Goal: Transaction & Acquisition: Purchase product/service

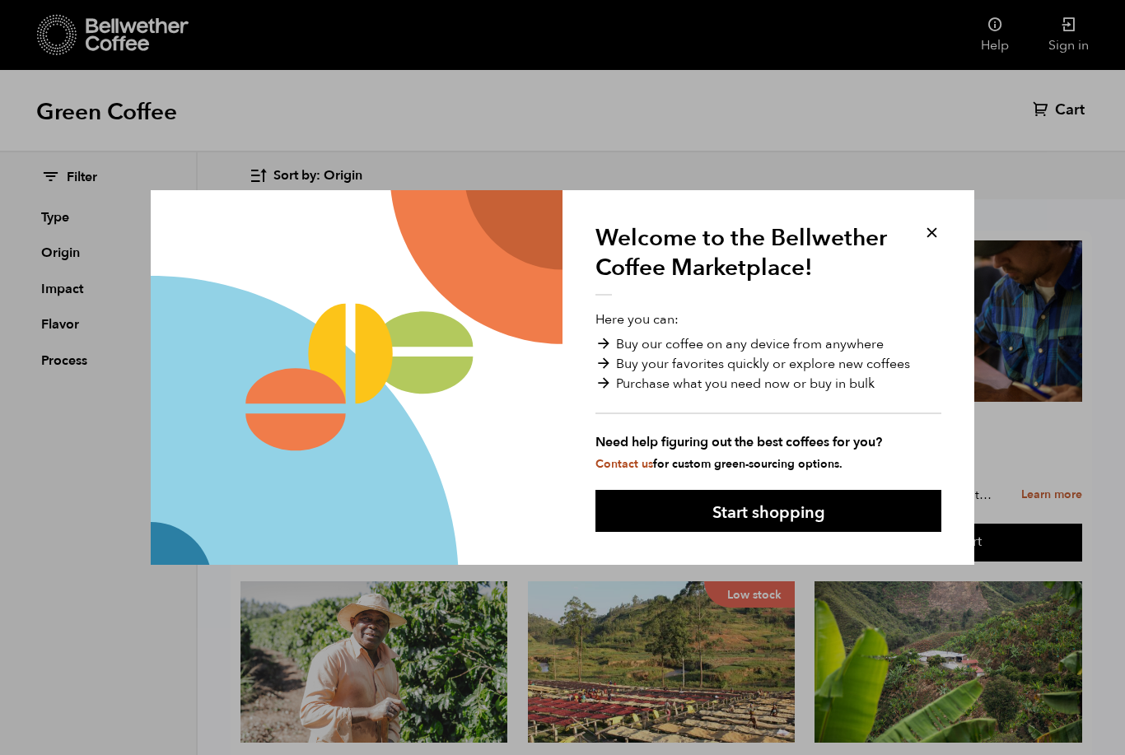
click at [906, 503] on button "Start shopping" at bounding box center [768, 511] width 346 height 42
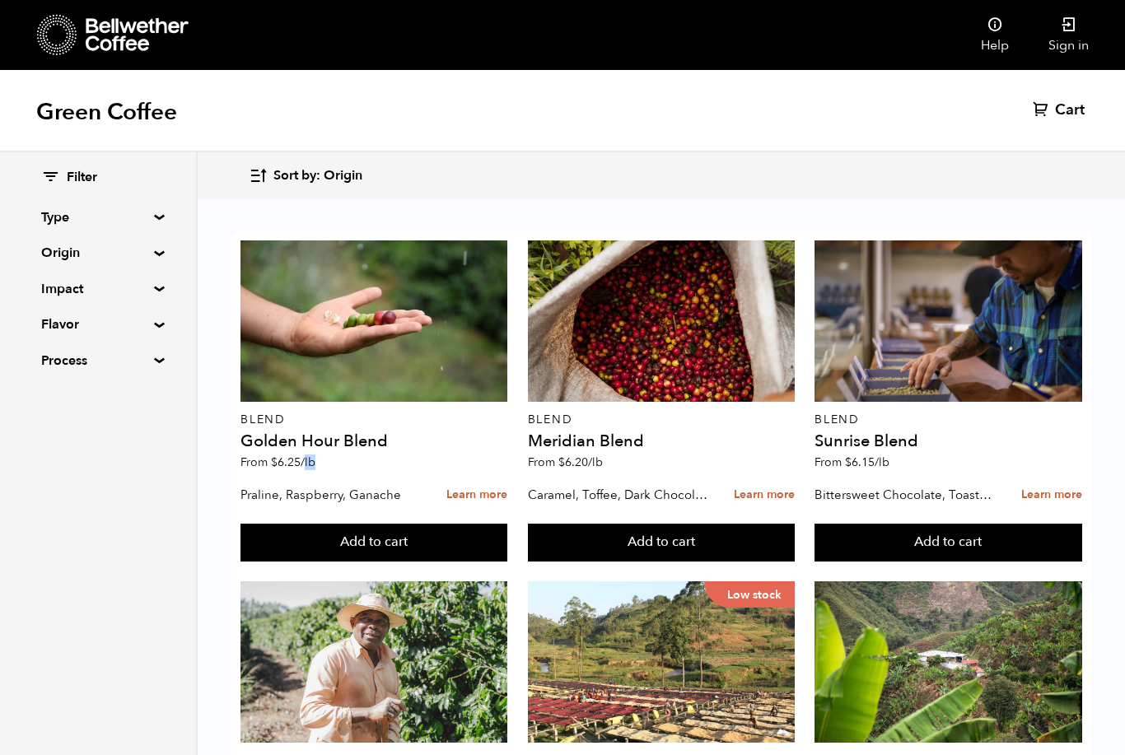
click at [160, 522] on div "Filter Type Blend Single Origin Decaf Seasonal Year Round Origin Blend [GEOGRAP…" at bounding box center [99, 453] width 198 height 603
click at [155, 254] on summary "Origin" at bounding box center [98, 253] width 114 height 20
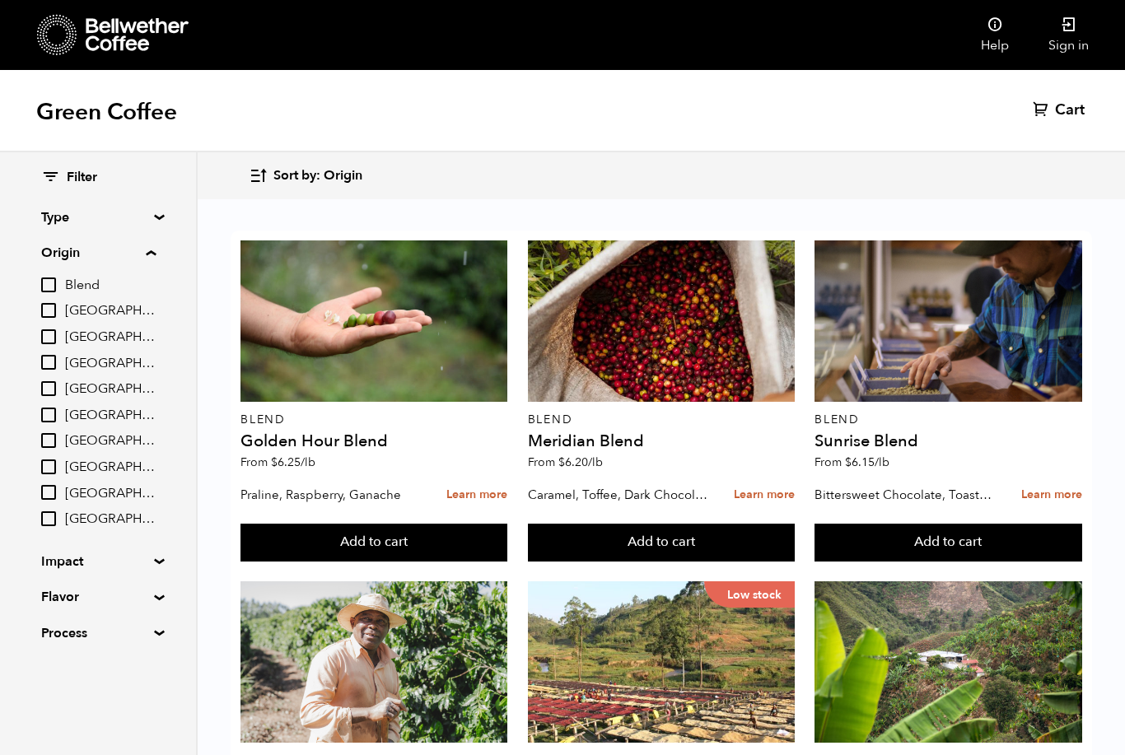
click at [56, 311] on input "[GEOGRAPHIC_DATA]" at bounding box center [48, 310] width 15 height 15
checkbox input "true"
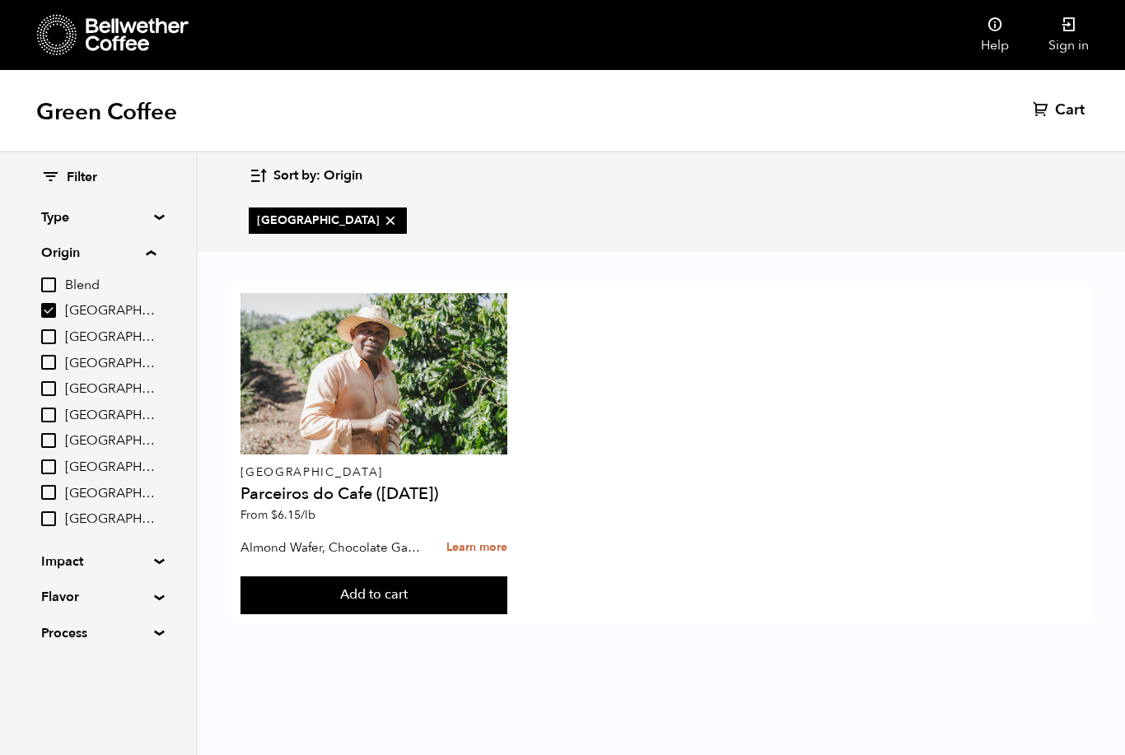
click at [54, 366] on input "[GEOGRAPHIC_DATA]" at bounding box center [48, 362] width 15 height 15
checkbox input "true"
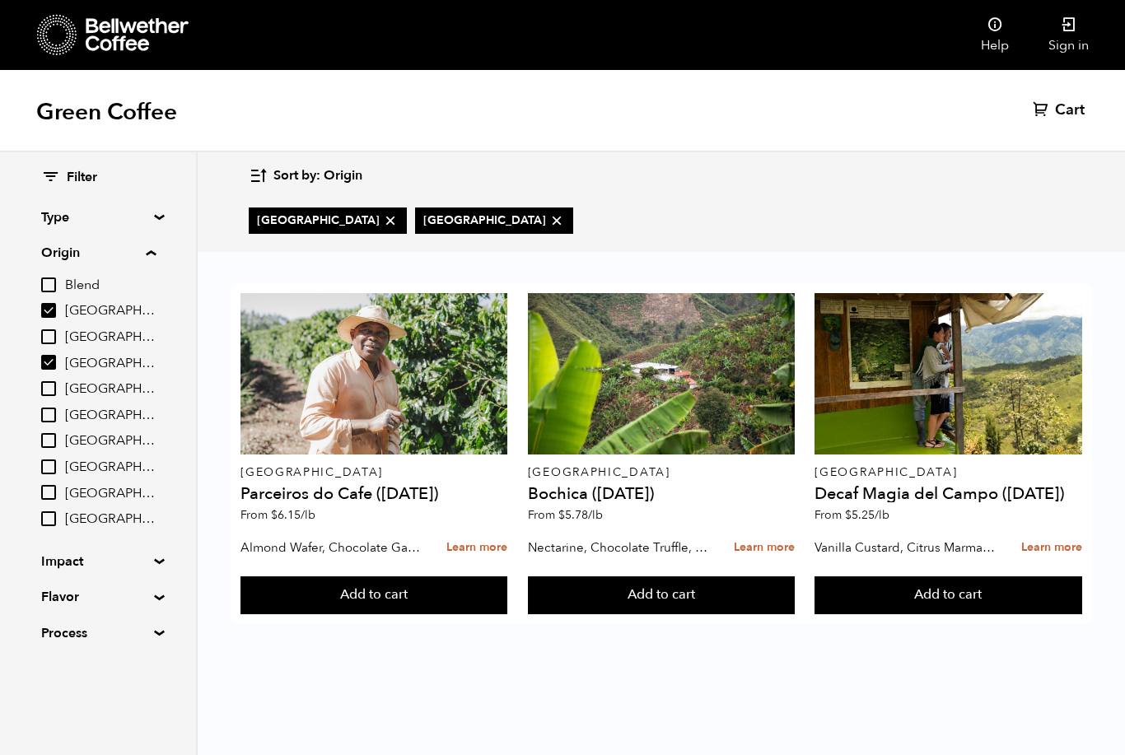
click at [56, 410] on input "[GEOGRAPHIC_DATA]" at bounding box center [48, 415] width 15 height 15
checkbox input "true"
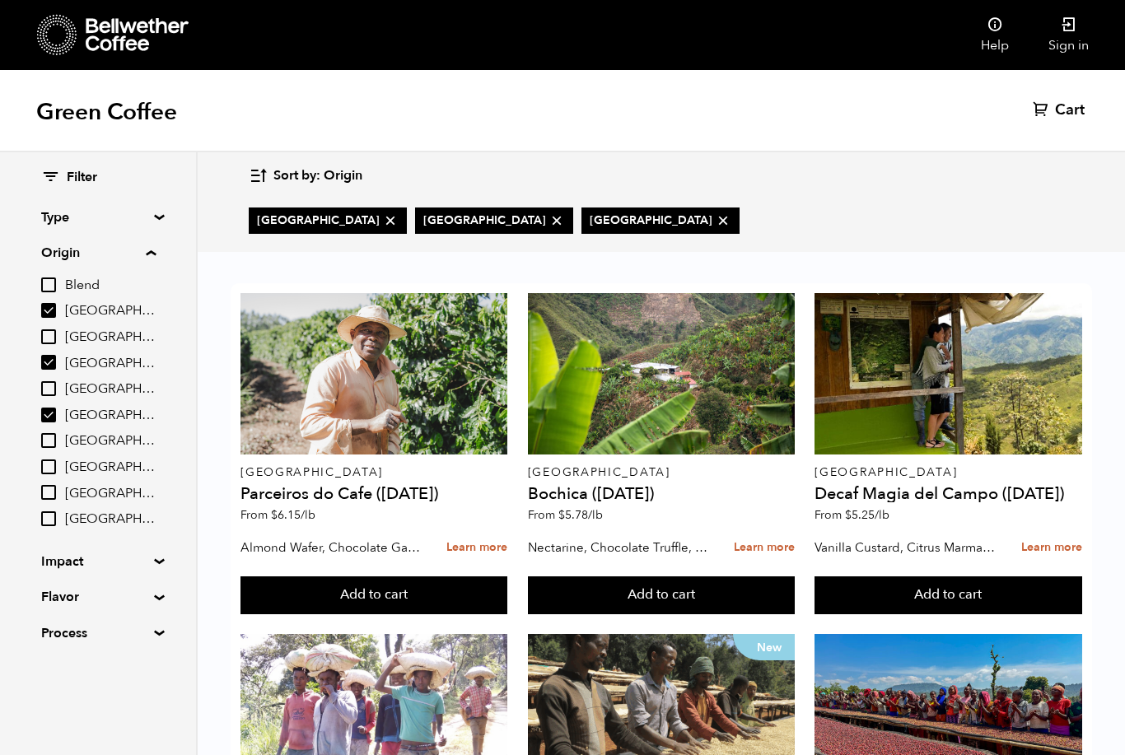
click at [49, 436] on input "[GEOGRAPHIC_DATA]" at bounding box center [48, 440] width 15 height 15
checkbox input "true"
click at [983, 506] on div "Colombia Decaf [GEOGRAPHIC_DATA] ([DATE]) From $ 5.25 /lb" at bounding box center [947, 412] width 267 height 238
click at [999, 476] on p "[GEOGRAPHIC_DATA]" at bounding box center [947, 473] width 267 height 12
click at [995, 449] on div at bounding box center [947, 373] width 267 height 161
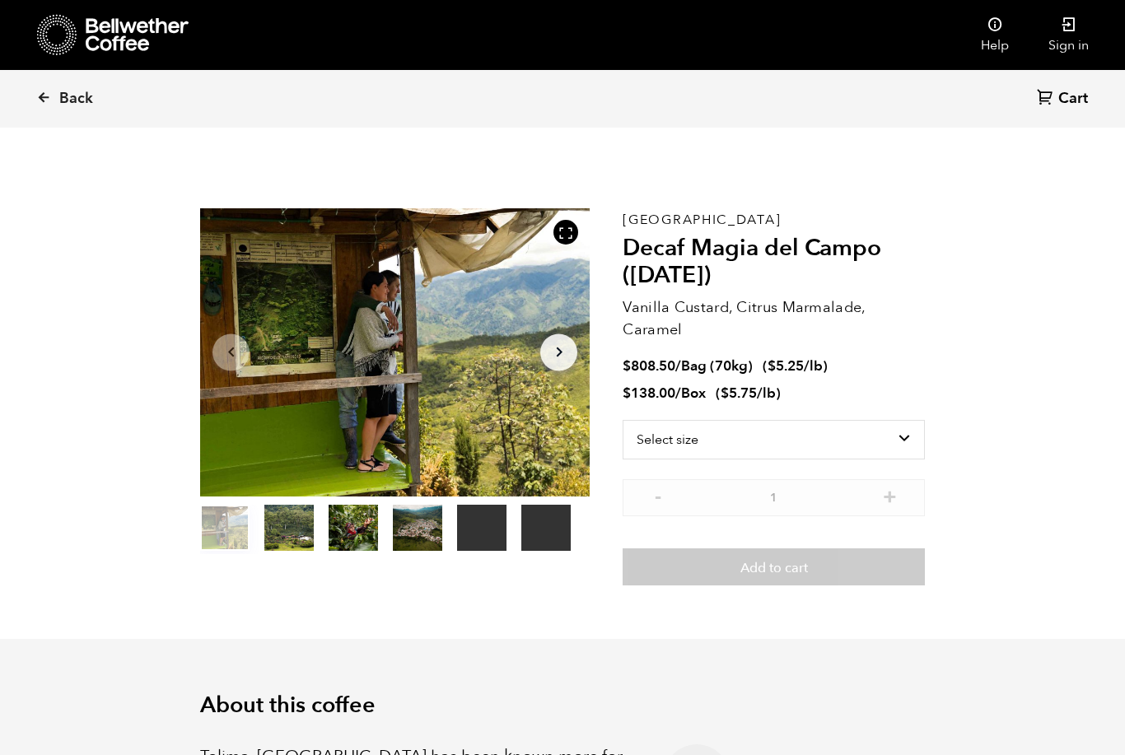
scroll to position [716, 705]
click at [872, 420] on select "Select size Bag (70kg) (154 lbs) Box (24 lbs)" at bounding box center [773, 440] width 302 height 40
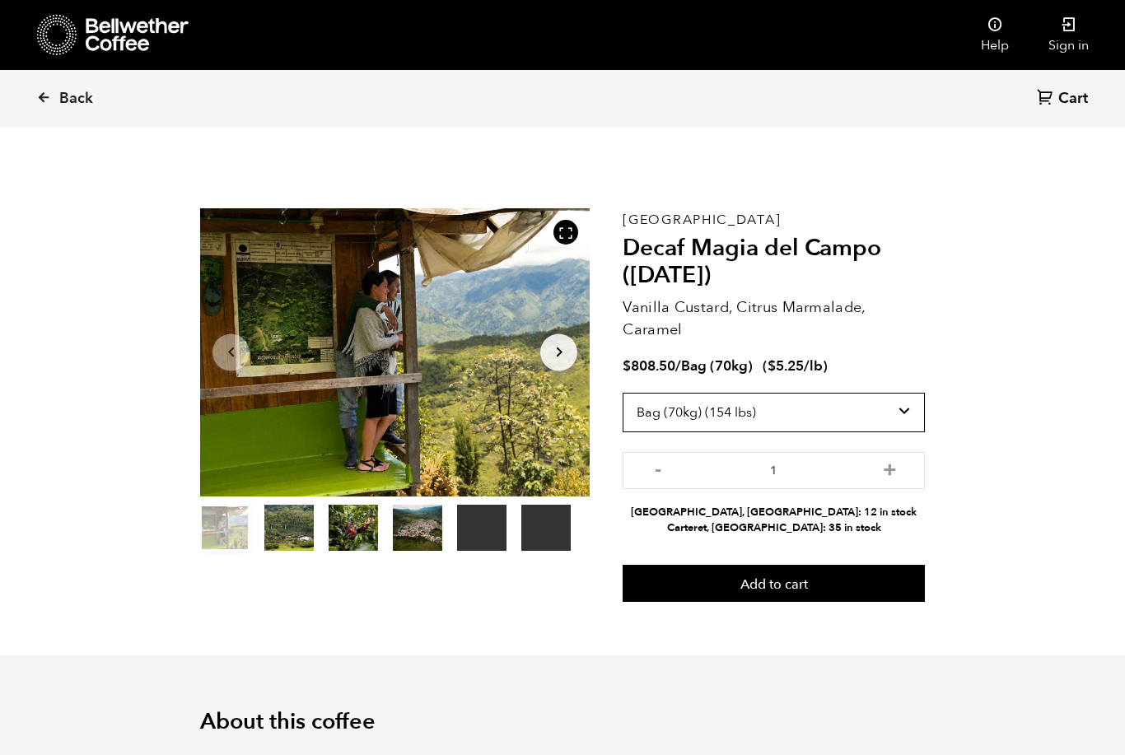
click at [830, 409] on select "Select size Bag (70kg) (154 lbs) Box (24 lbs)" at bounding box center [773, 413] width 302 height 40
select select "box"
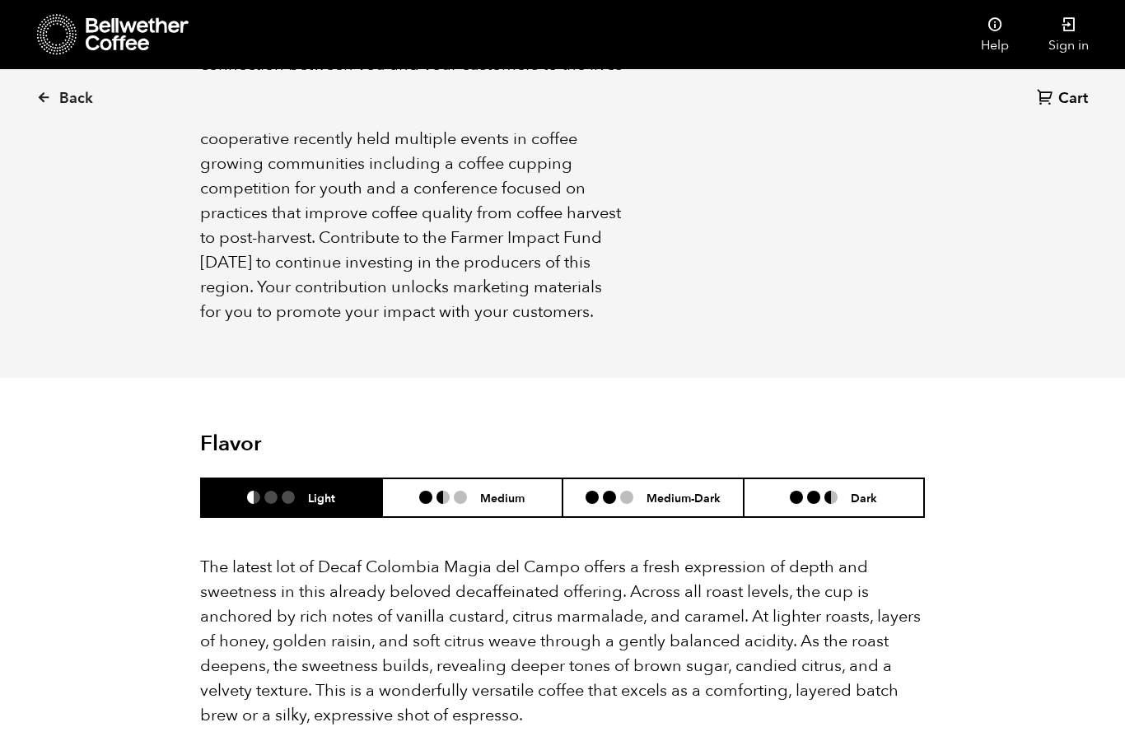
scroll to position [1414, 0]
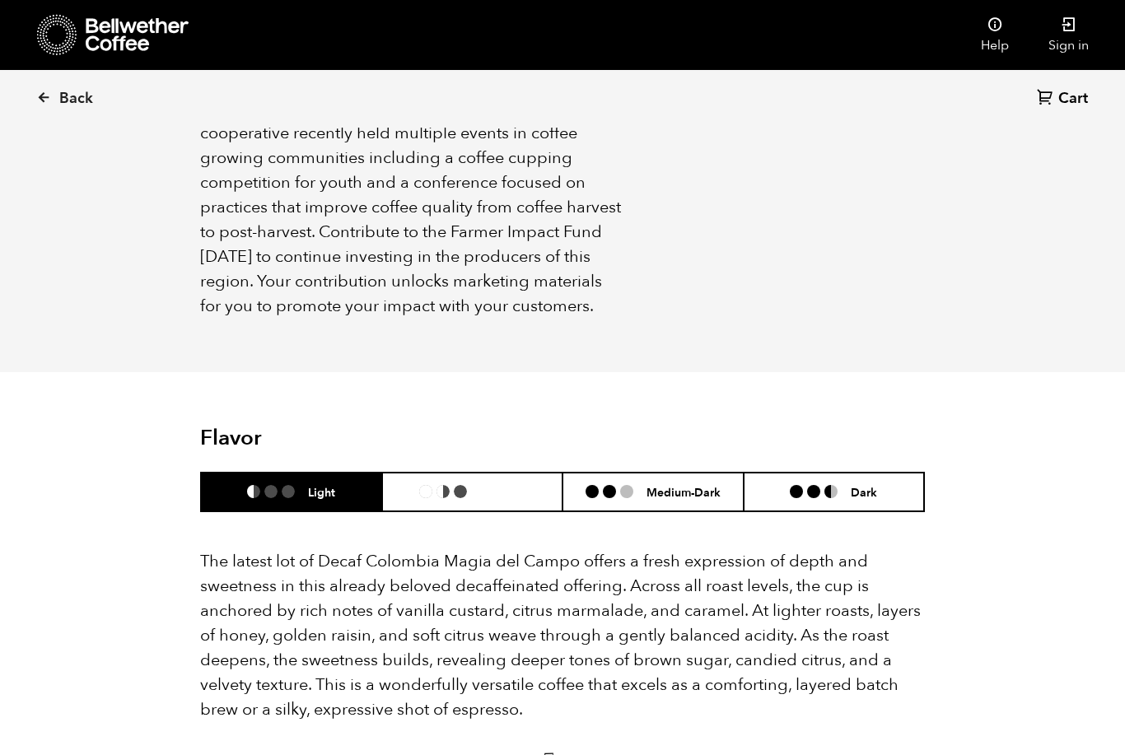
click at [490, 485] on h6 "Medium" at bounding box center [502, 492] width 44 height 14
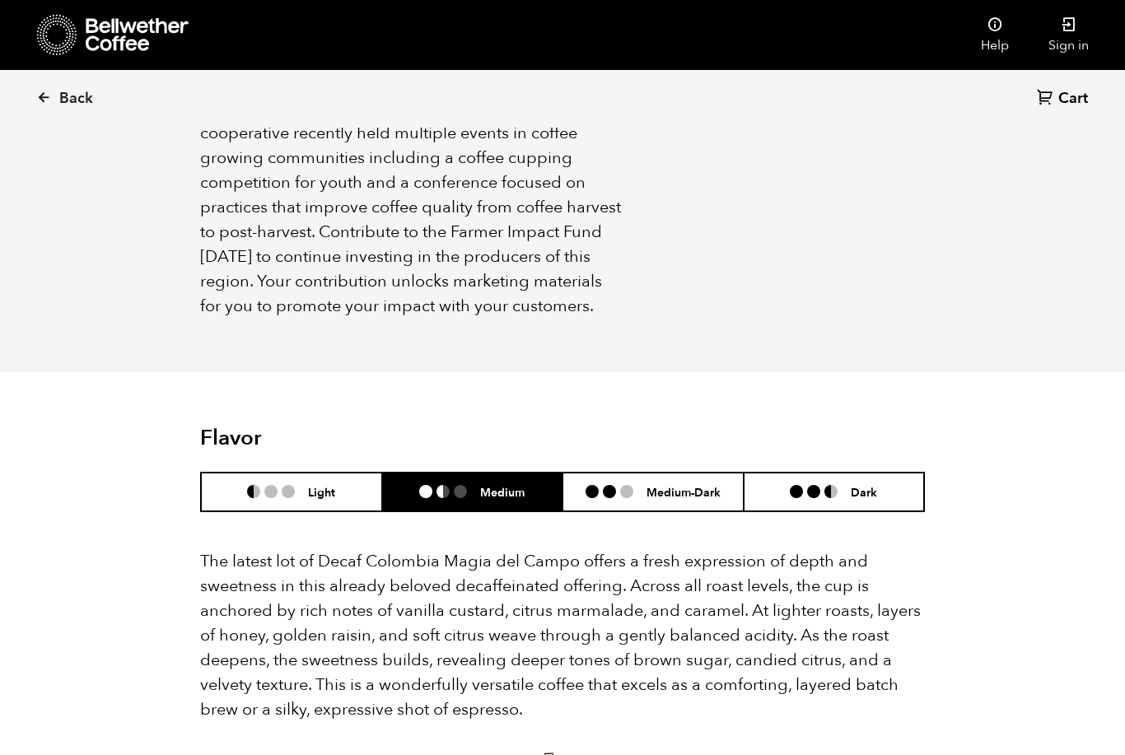
click at [347, 473] on li "Light" at bounding box center [291, 492] width 181 height 39
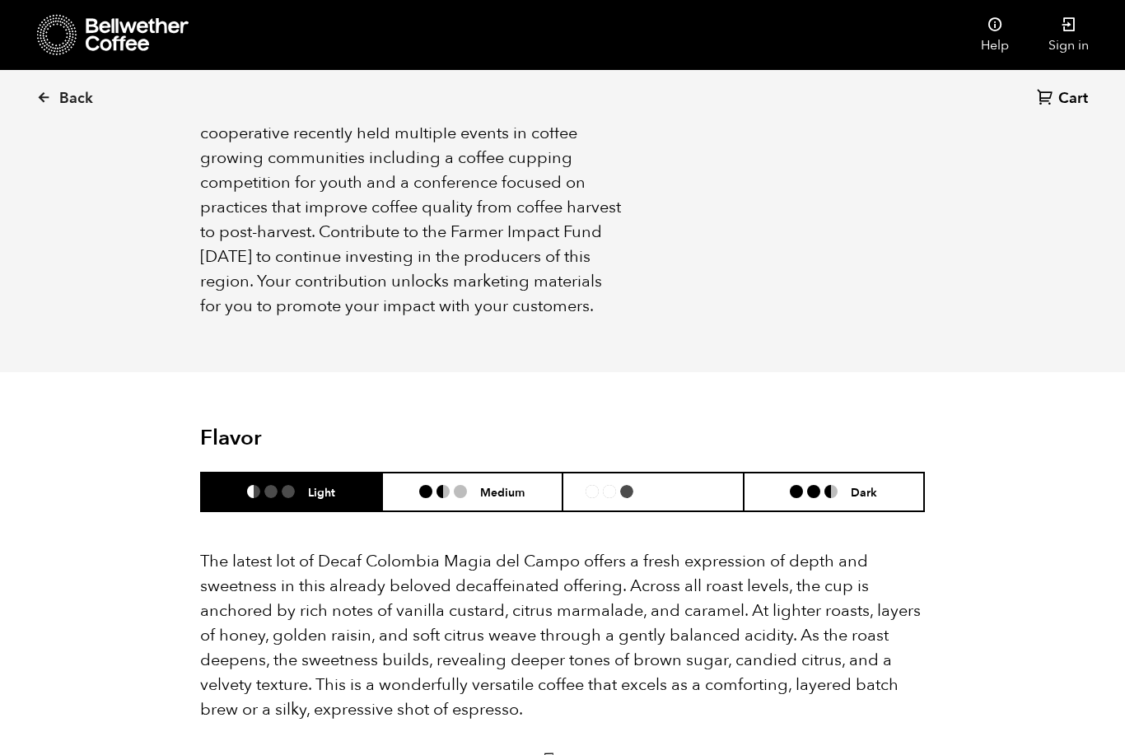
click at [685, 485] on h6 "Medium-Dark" at bounding box center [683, 492] width 74 height 14
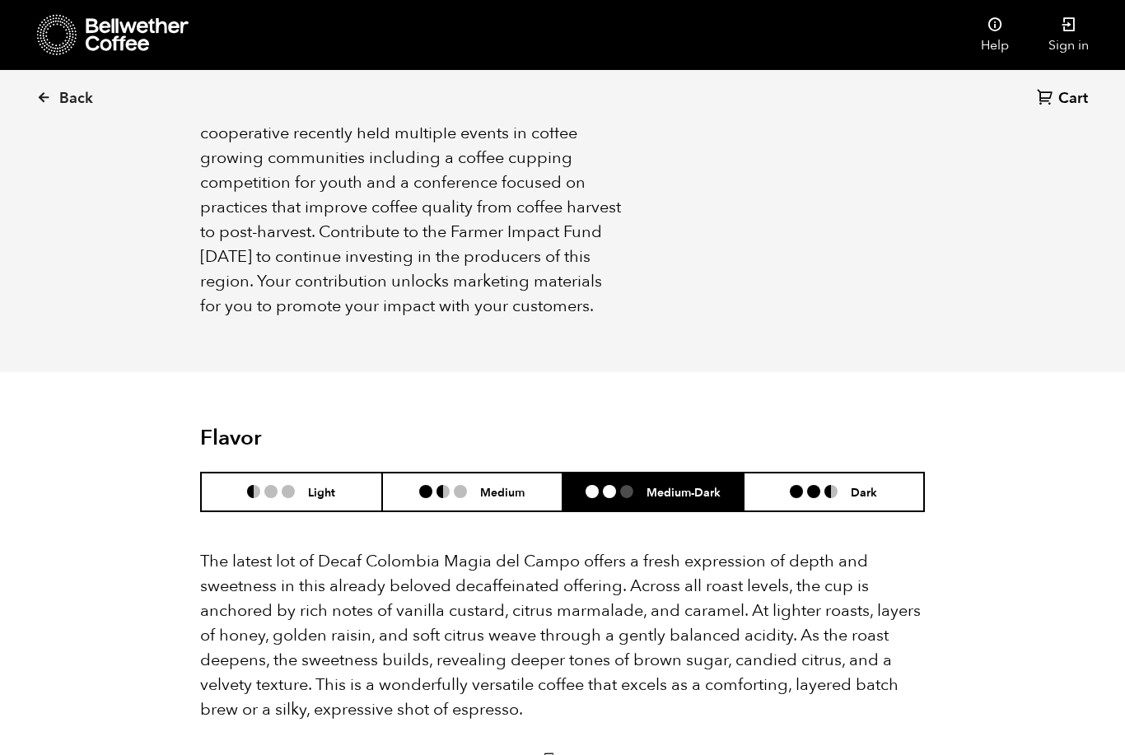
click at [820, 485] on li at bounding box center [813, 491] width 13 height 13
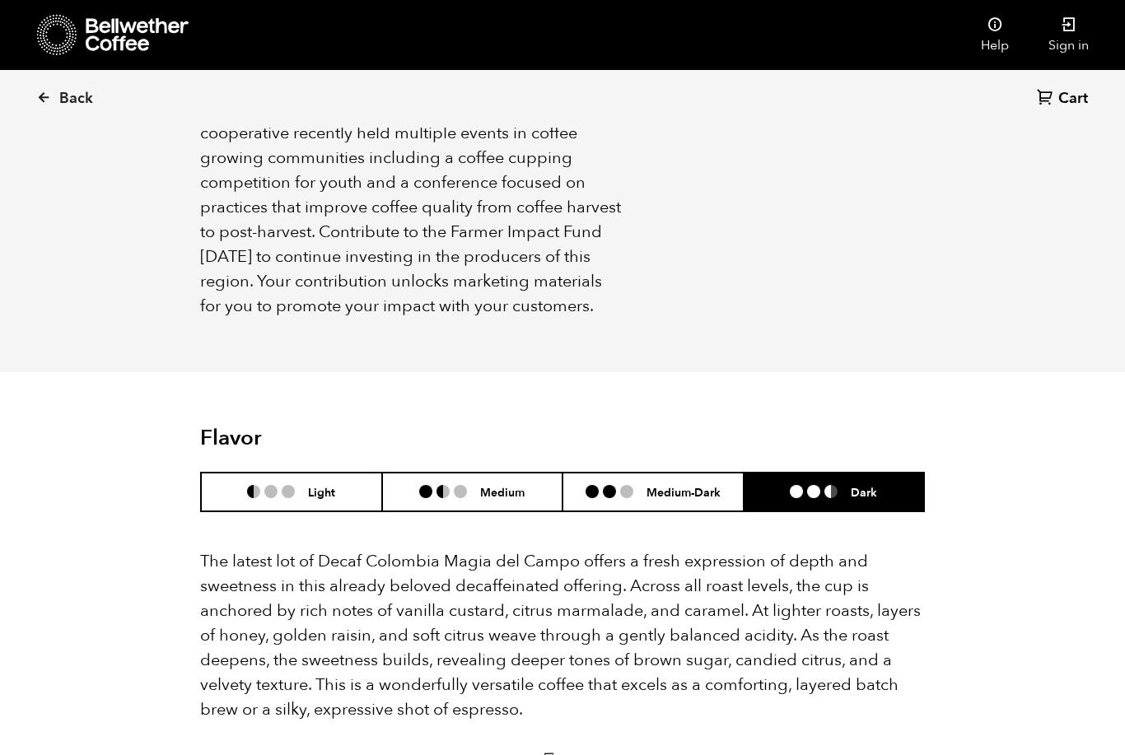
click at [348, 473] on li "Light" at bounding box center [291, 492] width 181 height 39
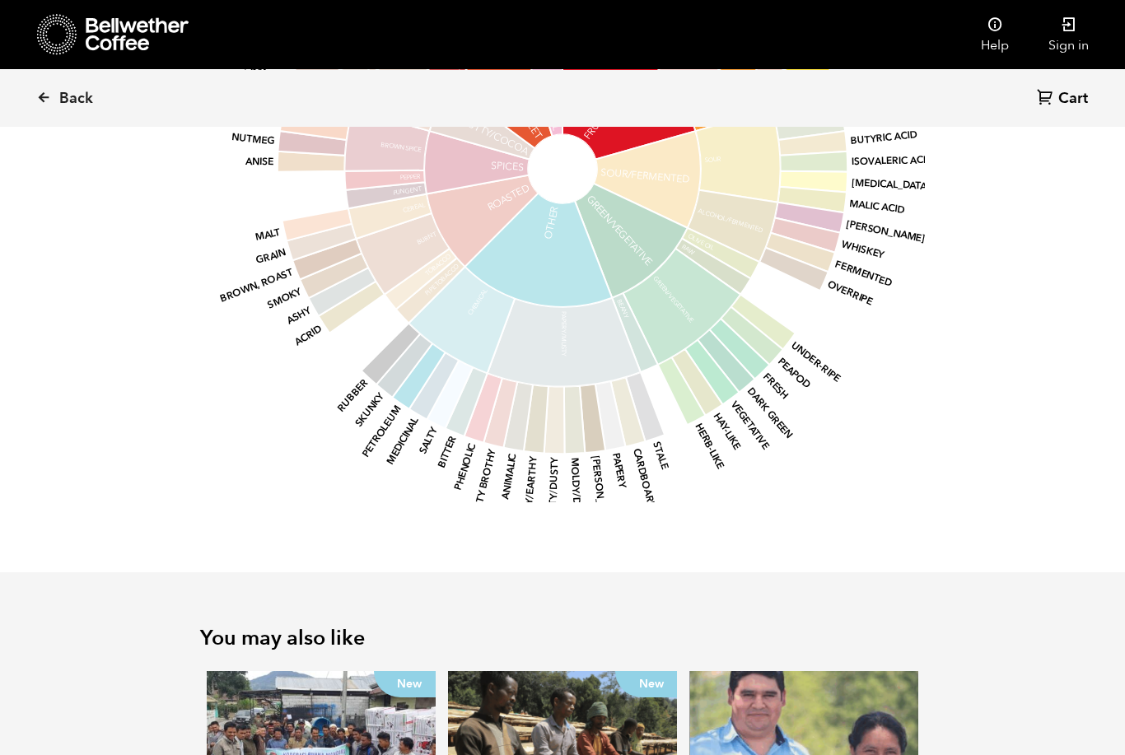
scroll to position [2587, 0]
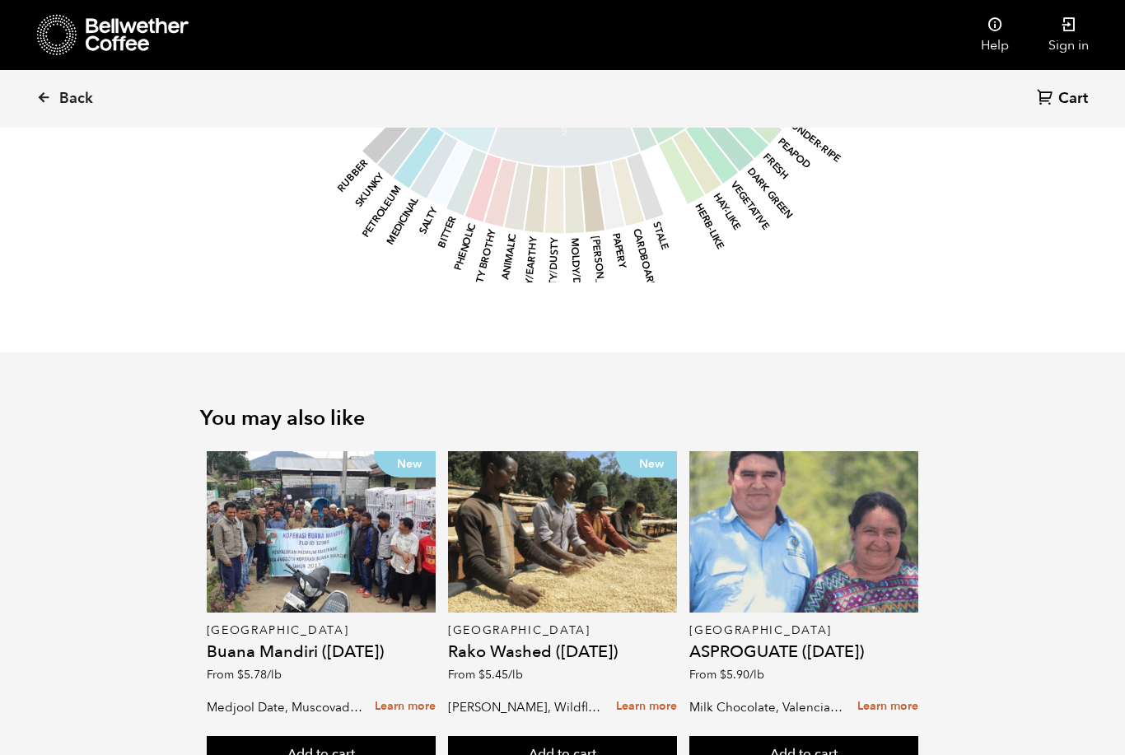
click at [322, 625] on p "[GEOGRAPHIC_DATA]" at bounding box center [321, 631] width 229 height 12
click at [236, 558] on div "New" at bounding box center [321, 531] width 229 height 161
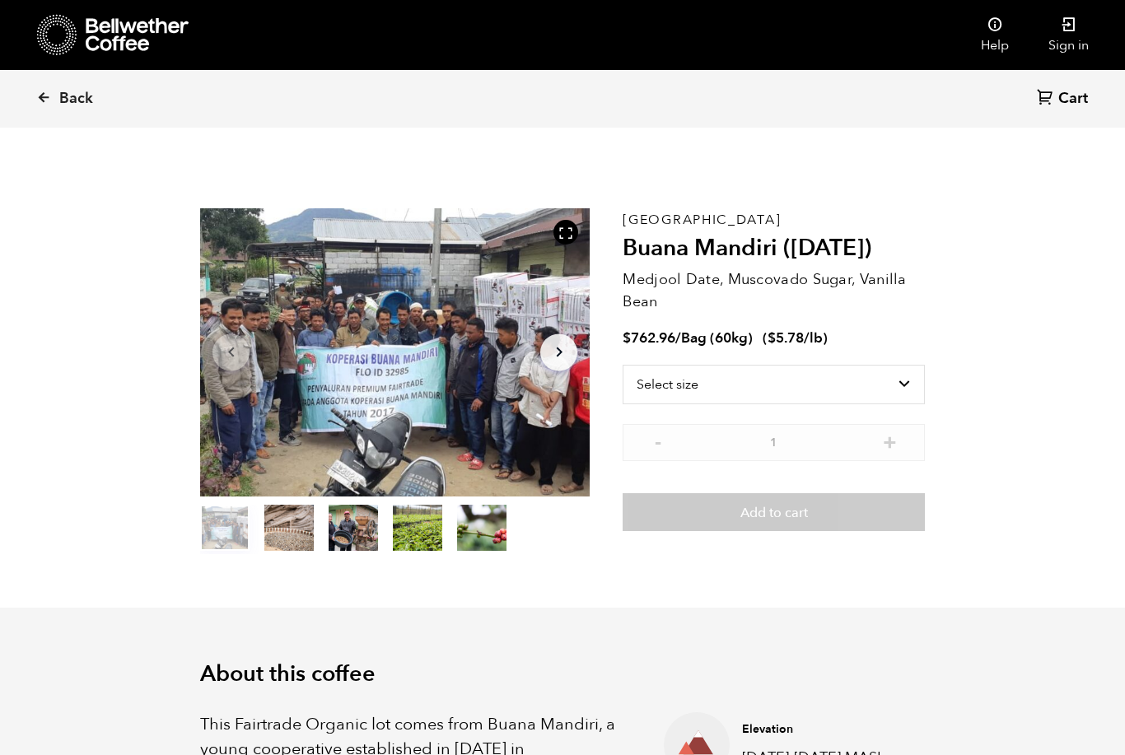
scroll to position [716, 705]
click at [290, 522] on button "item 1" at bounding box center [288, 531] width 49 height 46
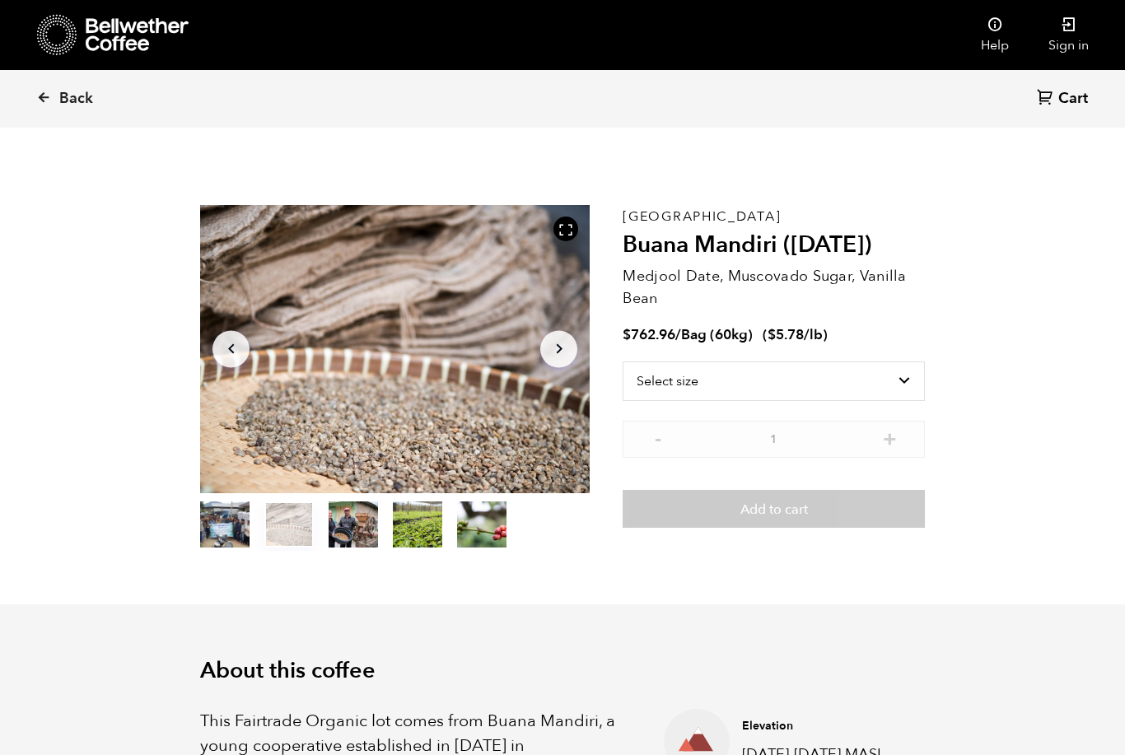
scroll to position [0, 0]
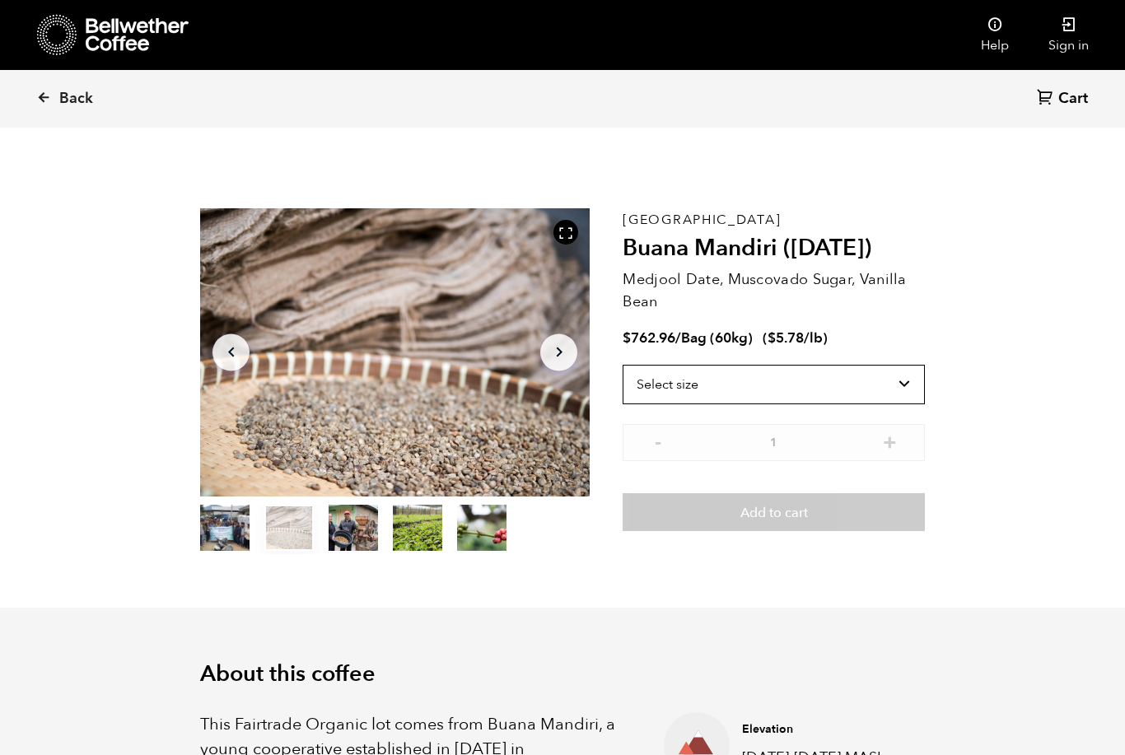
click at [780, 391] on select "Select size Bag (60kg) (132 lbs)" at bounding box center [773, 385] width 302 height 40
select select "bag-3"
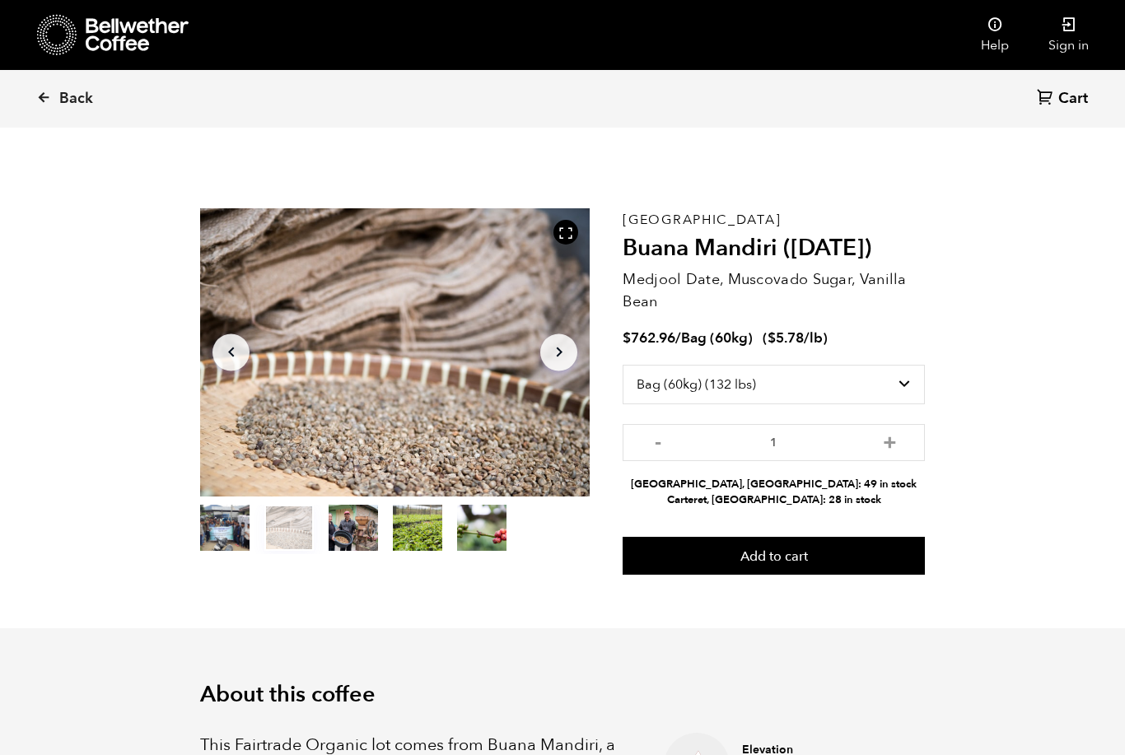
click at [801, 563] on button "Add to cart" at bounding box center [773, 556] width 302 height 38
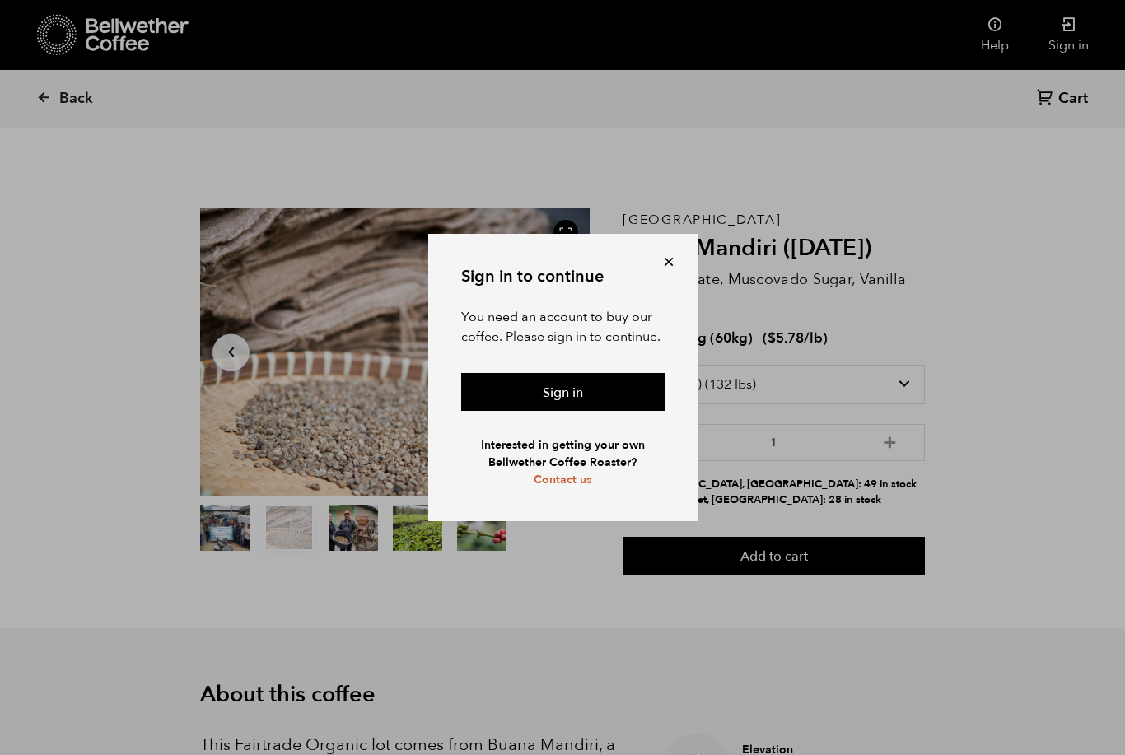
click at [665, 256] on button at bounding box center [668, 262] width 16 height 16
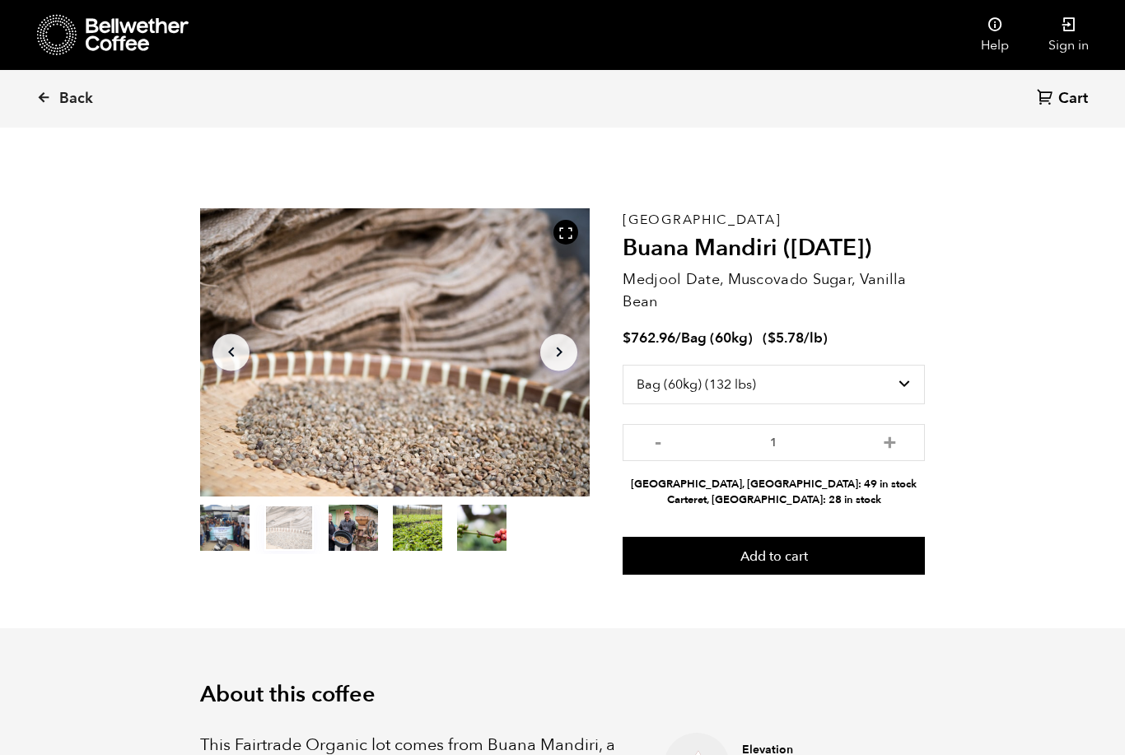
click at [996, 17] on icon at bounding box center [994, 24] width 16 height 16
